Goal: Find specific page/section: Find specific page/section

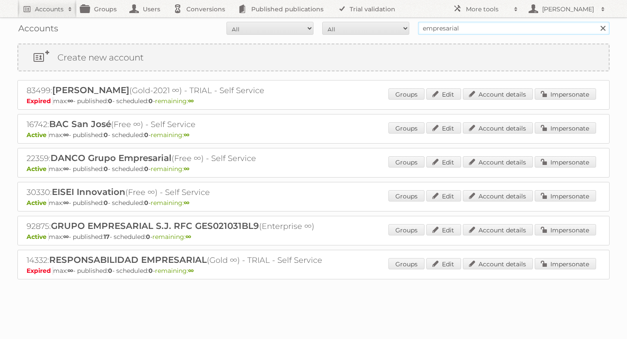
click at [525, 25] on input "empresarial" at bounding box center [513, 28] width 191 height 13
type input "jafra"
click at [596, 22] on input "Search" at bounding box center [602, 28] width 13 height 13
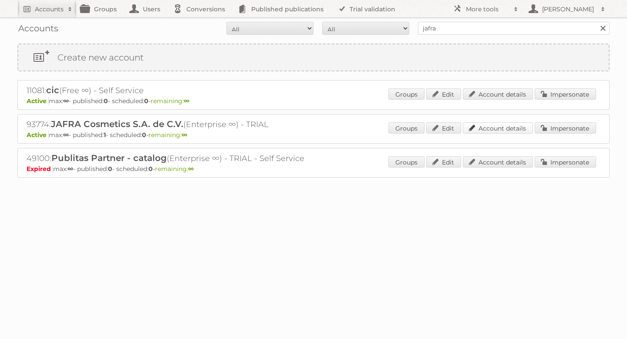
click at [511, 129] on link "Account details" at bounding box center [498, 127] width 70 height 11
